Goal: Task Accomplishment & Management: Use online tool/utility

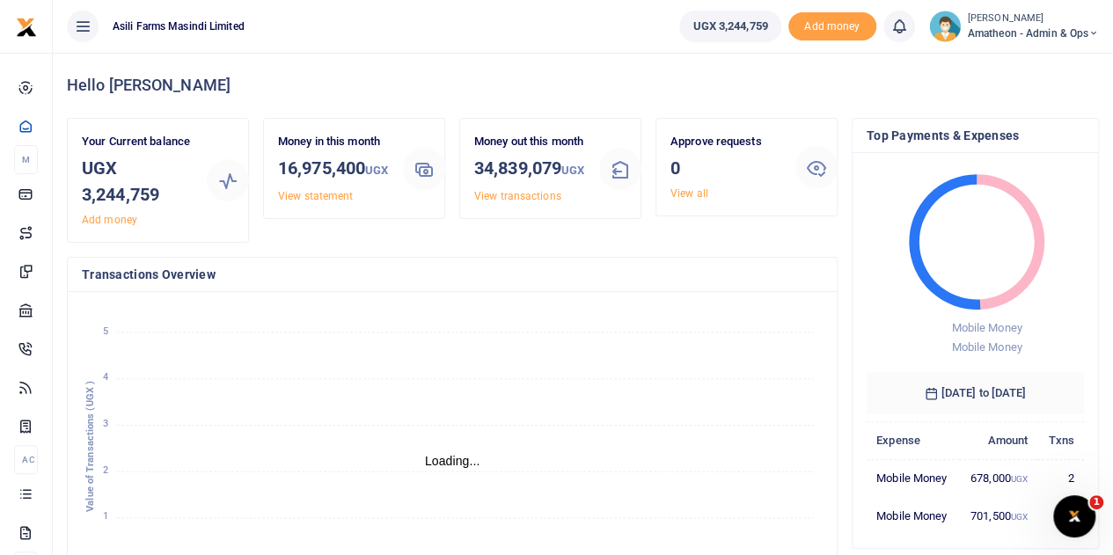
scroll to position [14, 14]
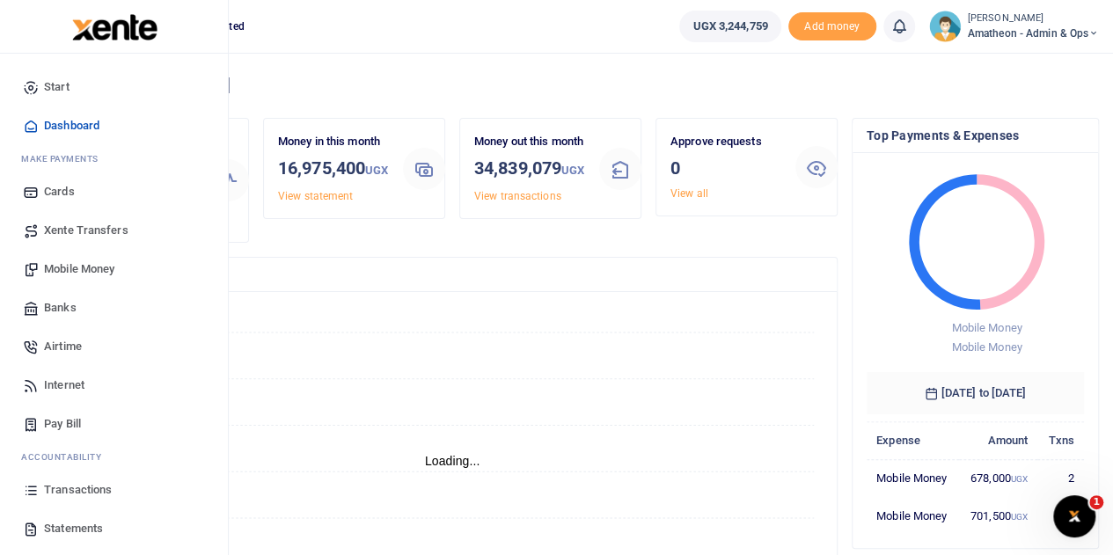
click at [67, 485] on span "Transactions" at bounding box center [78, 490] width 68 height 18
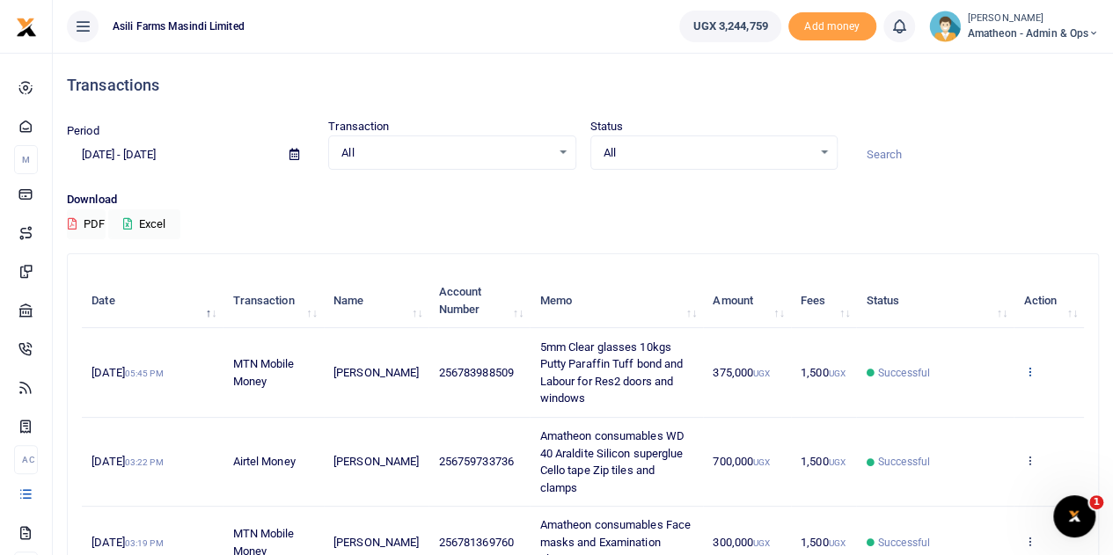
click at [1028, 366] on icon at bounding box center [1028, 371] width 11 height 12
click at [972, 402] on link "View details" at bounding box center [965, 401] width 139 height 25
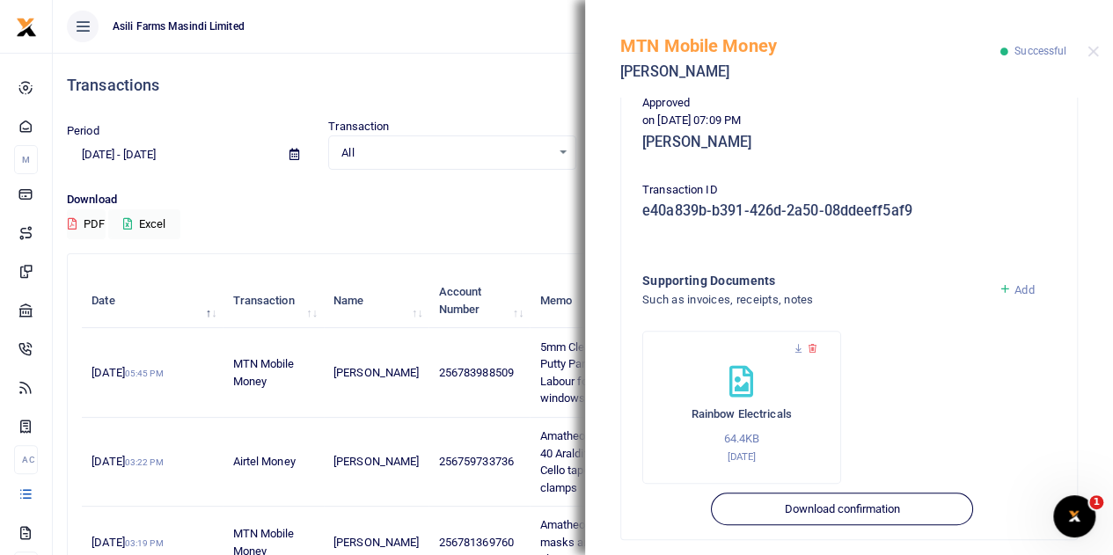
scroll to position [471, 0]
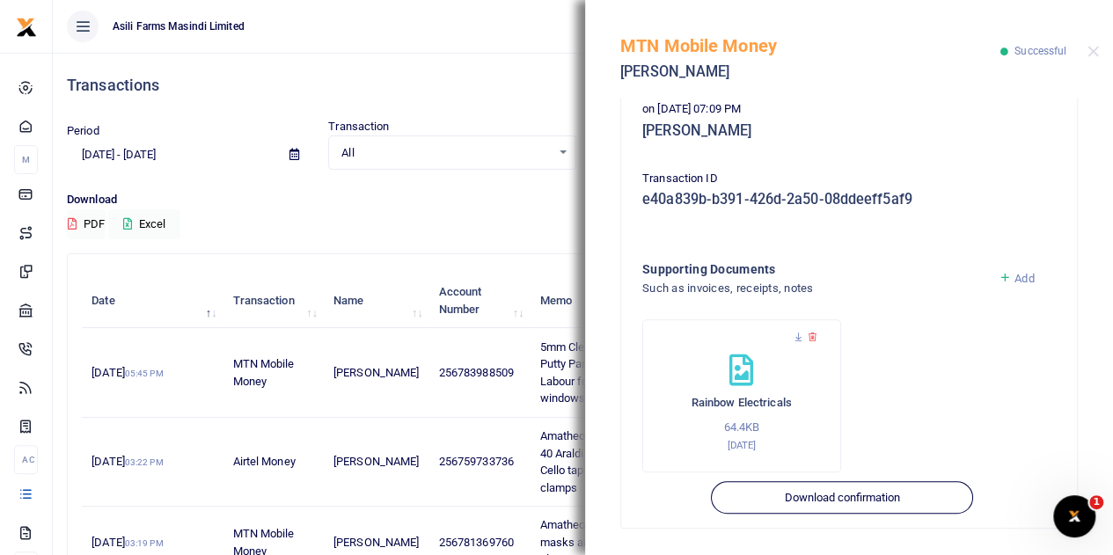
click at [1015, 278] on span "Add" at bounding box center [1024, 278] width 19 height 13
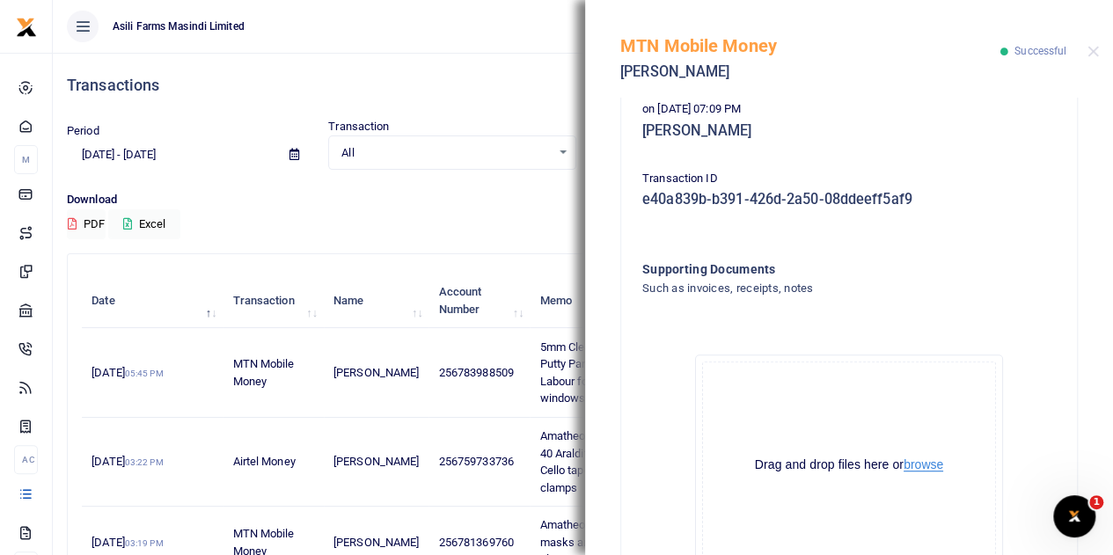
click at [917, 465] on button "browse" at bounding box center [924, 464] width 40 height 13
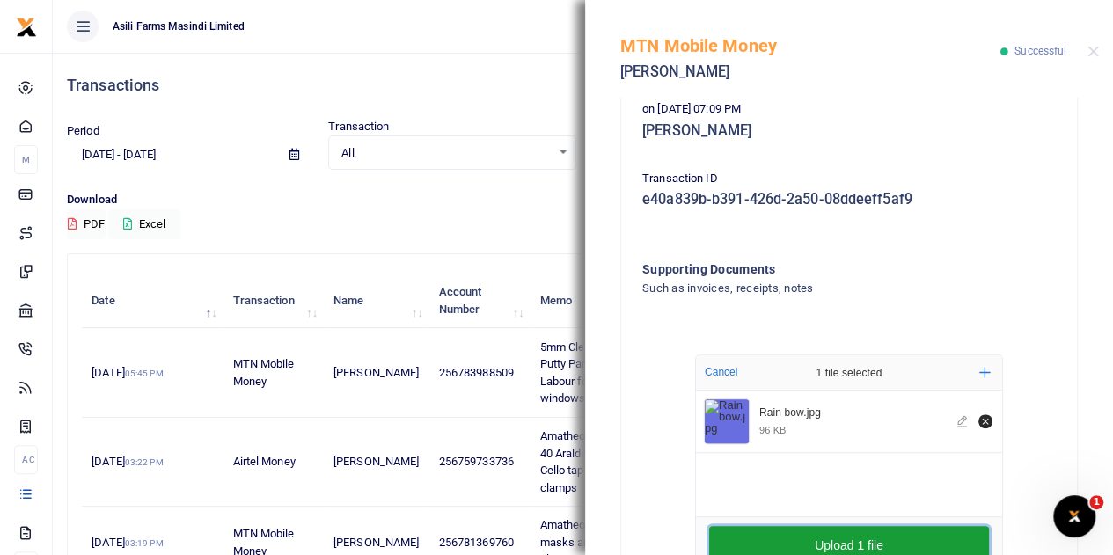
click at [860, 545] on button "Upload 1 file" at bounding box center [849, 545] width 280 height 39
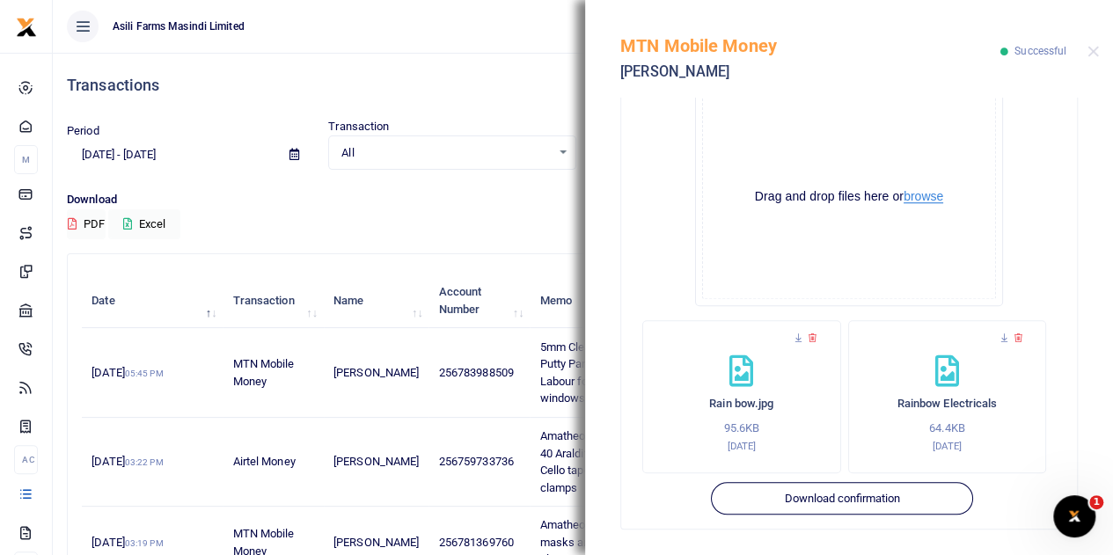
scroll to position [740, 0]
click at [1094, 54] on button "Close" at bounding box center [1093, 51] width 11 height 11
